Goal: Information Seeking & Learning: Learn about a topic

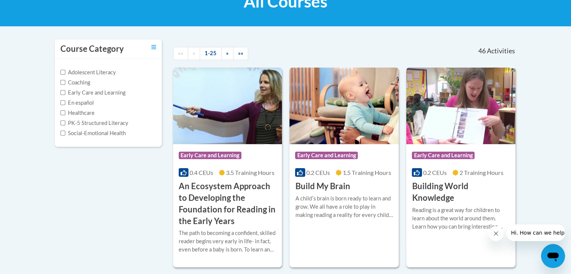
scroll to position [113, 0]
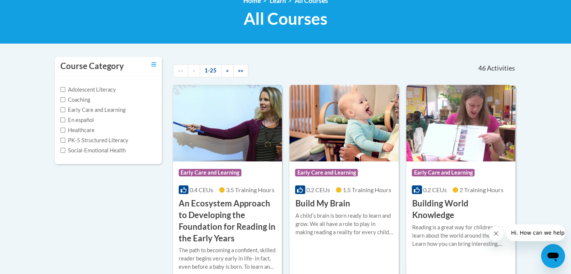
click at [213, 145] on img at bounding box center [227, 123] width 109 height 77
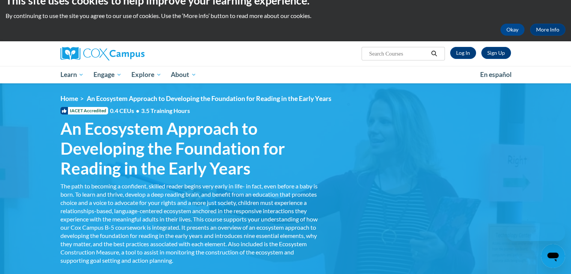
scroll to position [38, 0]
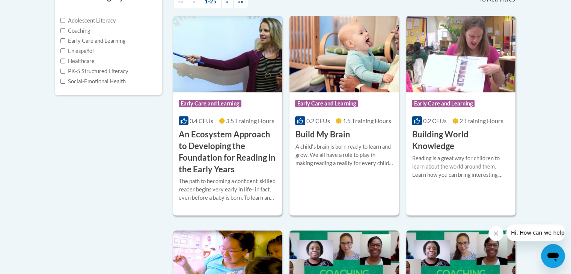
scroll to position [225, 0]
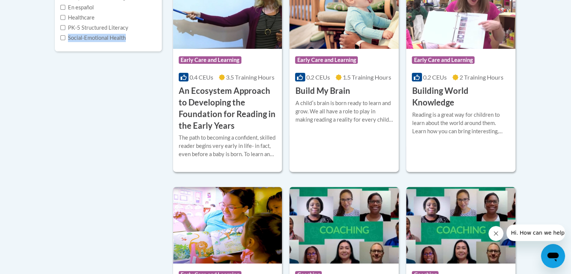
drag, startPoint x: 130, startPoint y: 32, endPoint x: 130, endPoint y: 38, distance: 6.4
click at [130, 38] on div "Adolescent Literacy Coaching Early Care and Learning En español Healthcare PK-5…" at bounding box center [108, 7] width 96 height 69
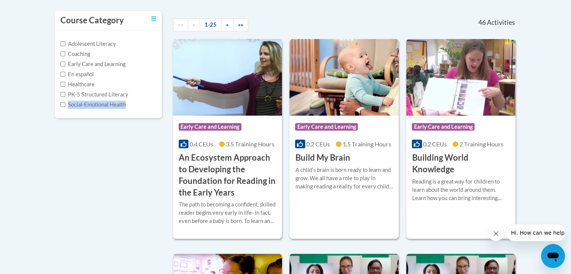
scroll to position [113, 0]
